Goal: Task Accomplishment & Management: Use online tool/utility

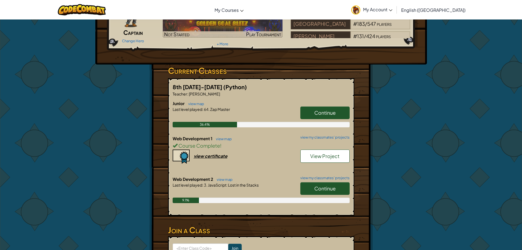
scroll to position [27, 0]
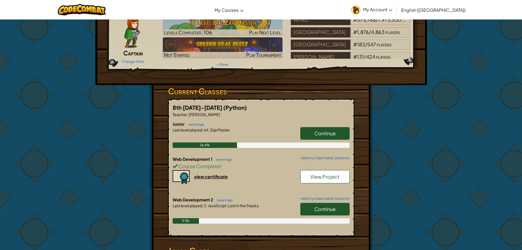
click at [338, 207] on link "Continue" at bounding box center [324, 209] width 49 height 13
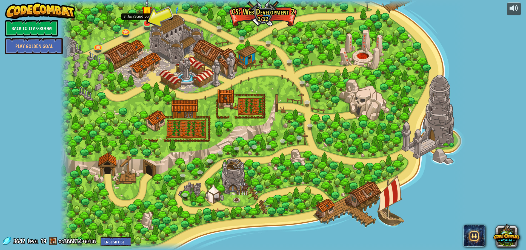
click at [147, 24] on div at bounding box center [147, 23] width 8 height 8
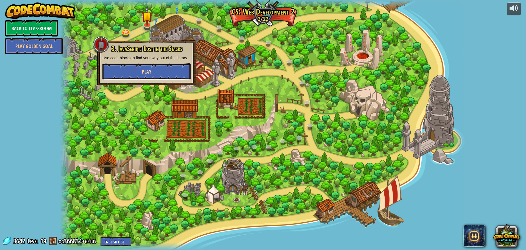
click at [157, 72] on button "Play" at bounding box center [146, 71] width 88 height 16
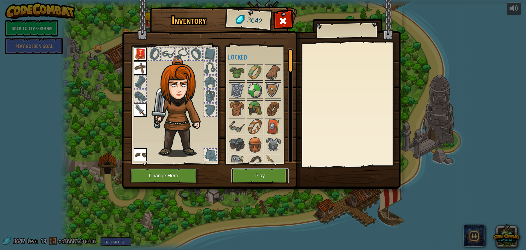
click at [272, 179] on button "Play" at bounding box center [260, 175] width 57 height 15
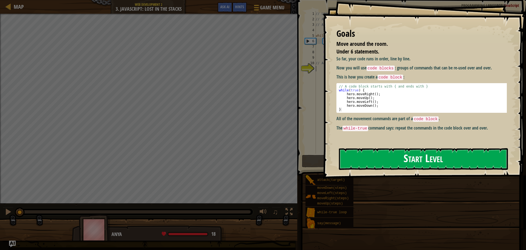
click at [416, 169] on button "Start Level" at bounding box center [423, 159] width 169 height 22
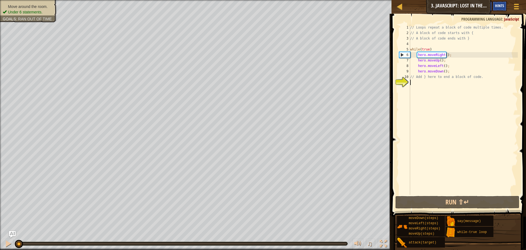
click at [502, 6] on span "Hints" at bounding box center [499, 5] width 9 height 5
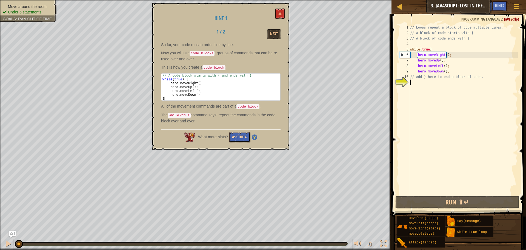
click at [237, 136] on button "Ask the AI" at bounding box center [239, 137] width 21 height 10
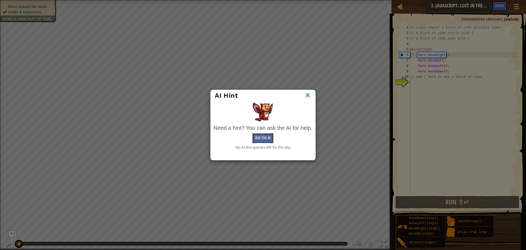
click at [269, 139] on button "Ask the AI" at bounding box center [262, 138] width 21 height 10
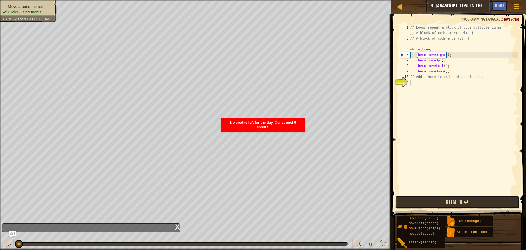
click at [417, 207] on button "Run ⇧↵" at bounding box center [457, 202] width 124 height 13
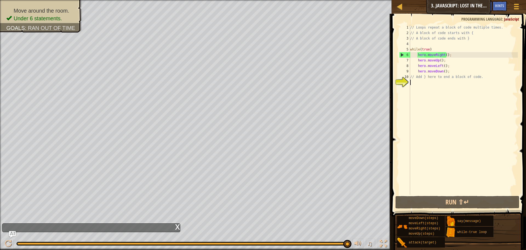
click at [477, 74] on div "// Loops repeat a block of code multiple times. // A block of code starts with …" at bounding box center [463, 115] width 109 height 181
type textarea "// Add } here to end a block of code."
click at [442, 87] on div "// Loops repeat a block of code multiple times. // A block of code starts with …" at bounding box center [463, 115] width 109 height 181
type textarea "/"
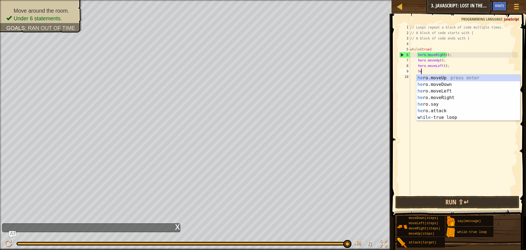
type textarea "h"
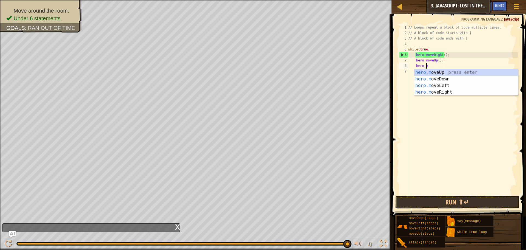
type textarea "h"
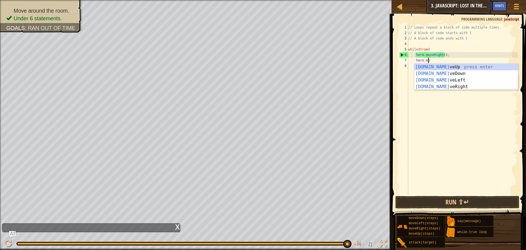
type textarea "h"
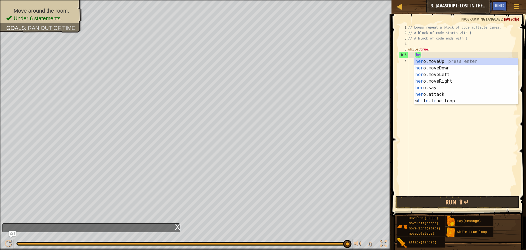
type textarea "h"
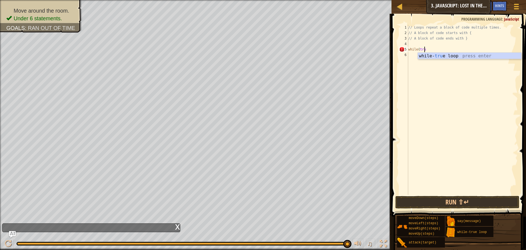
scroll to position [2, 1]
type textarea "while(true)"
click at [417, 56] on div "// Loops repeat a block of code multiple times. // A block of code starts with …" at bounding box center [462, 115] width 111 height 181
click at [453, 54] on div "// Loops repeat a block of code multiple times. // A block of code starts with …" at bounding box center [462, 115] width 111 height 181
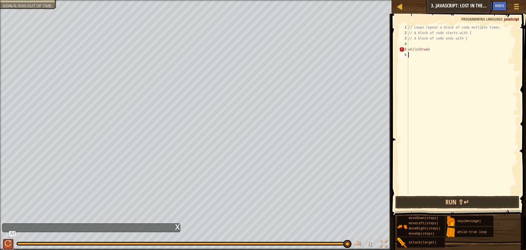
click at [5, 242] on div at bounding box center [8, 243] width 7 height 7
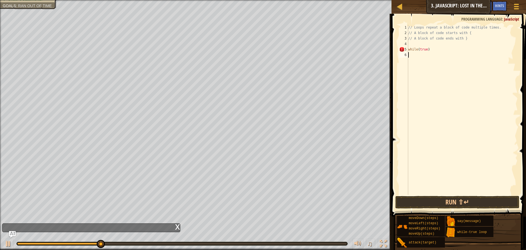
type textarea "mo"
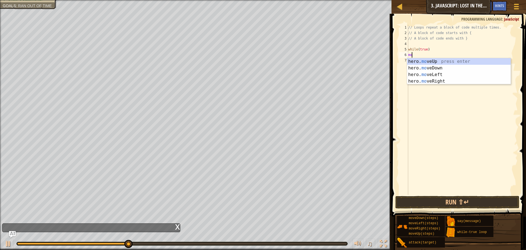
click at [427, 63] on div "hero. mo veUp press enter hero. mo veDown press enter hero. mo veLeft press ent…" at bounding box center [459, 77] width 104 height 39
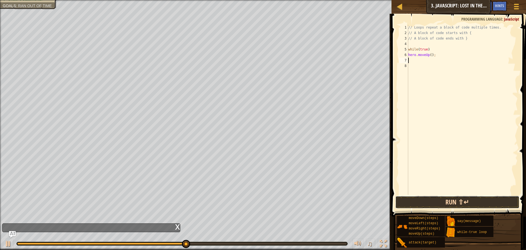
drag, startPoint x: 421, startPoint y: 208, endPoint x: 421, endPoint y: 199, distance: 9.1
click at [421, 208] on div "1 2 3 4 5 6 7 8 // Loops repeat a block of code multiple times. // A block of c…" at bounding box center [458, 125] width 136 height 219
click at [421, 199] on button "Run ⇧↵" at bounding box center [457, 202] width 124 height 13
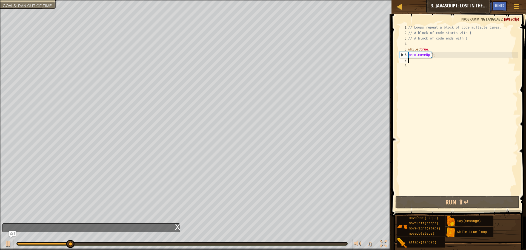
type textarea "m"
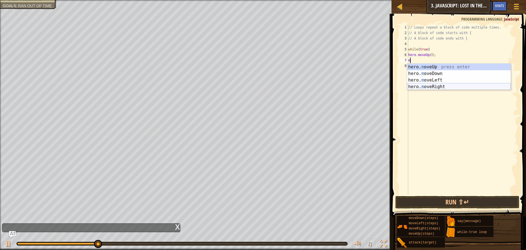
click at [428, 86] on div "hero. m oveUp press enter hero. m oveDown press enter hero. m oveLeft press ent…" at bounding box center [459, 83] width 104 height 39
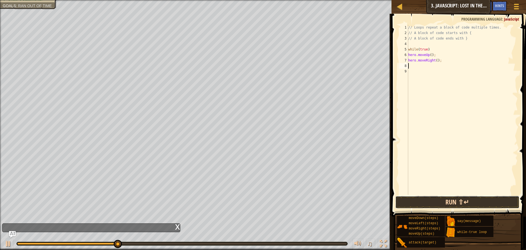
click at [437, 204] on button "Run ⇧↵" at bounding box center [457, 202] width 124 height 13
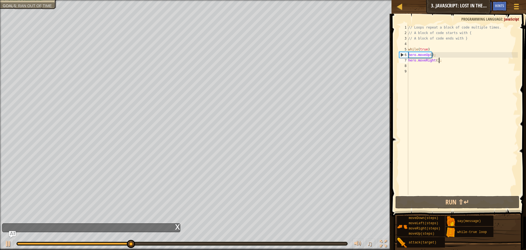
click at [449, 59] on div "// Loops repeat a block of code multiple times. // A block of code starts with …" at bounding box center [462, 115] width 111 height 181
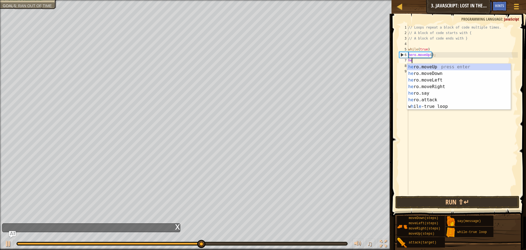
type textarea "h"
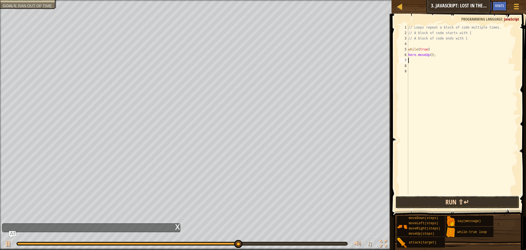
click at [409, 198] on button "Run ⇧↵" at bounding box center [457, 202] width 124 height 13
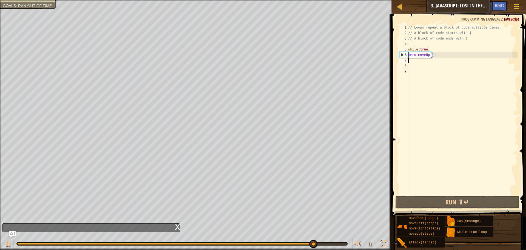
type textarea "k"
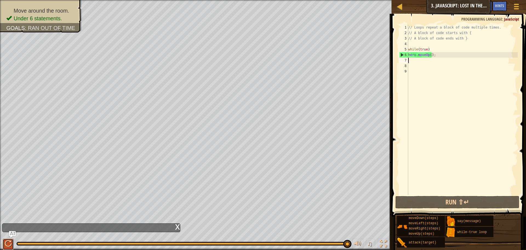
click at [6, 240] on div at bounding box center [8, 243] width 7 height 7
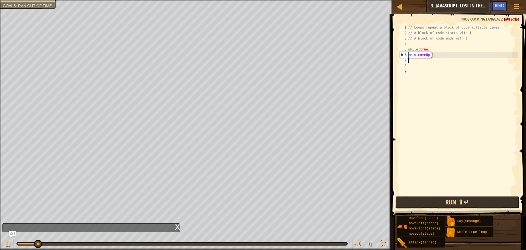
click at [432, 196] on button "Run ⇧↵" at bounding box center [457, 202] width 124 height 13
click at [432, 196] on button "Running" at bounding box center [457, 202] width 124 height 13
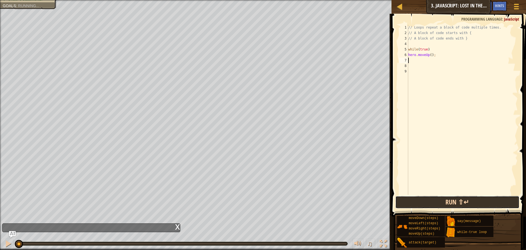
click at [432, 196] on button "Run ⇧↵" at bounding box center [457, 202] width 124 height 13
click at [432, 196] on button "Running" at bounding box center [457, 202] width 124 height 13
click at [432, 196] on button "Run ⇧↵" at bounding box center [457, 202] width 124 height 13
drag, startPoint x: 432, startPoint y: 196, endPoint x: 427, endPoint y: 197, distance: 5.5
click at [427, 197] on button "Run ⇧↵" at bounding box center [457, 202] width 124 height 13
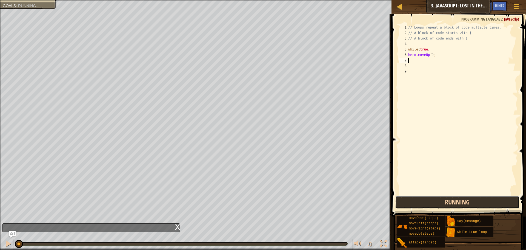
click at [426, 197] on button "Running" at bounding box center [457, 202] width 124 height 13
click at [433, 196] on button "Run ⇧↵" at bounding box center [457, 202] width 124 height 13
click at [434, 196] on button "Run ⇧↵" at bounding box center [457, 202] width 124 height 13
click at [433, 198] on button "Running" at bounding box center [457, 202] width 124 height 13
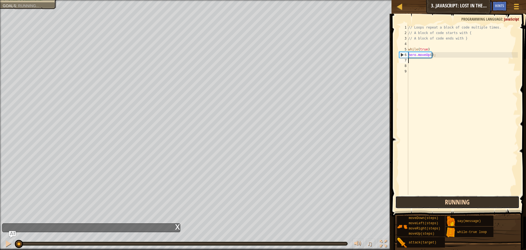
click at [433, 198] on button "Running" at bounding box center [457, 202] width 124 height 13
click at [433, 198] on button "Run ⇧↵" at bounding box center [457, 202] width 124 height 13
click at [433, 198] on button "Running" at bounding box center [457, 202] width 124 height 13
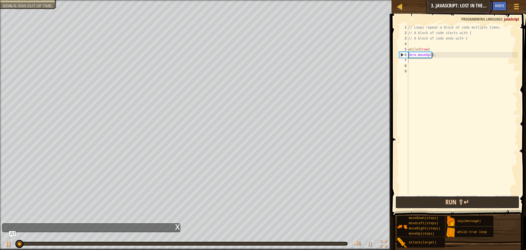
click at [433, 198] on button "Run ⇧↵" at bounding box center [457, 202] width 124 height 13
